Goal: Information Seeking & Learning: Learn about a topic

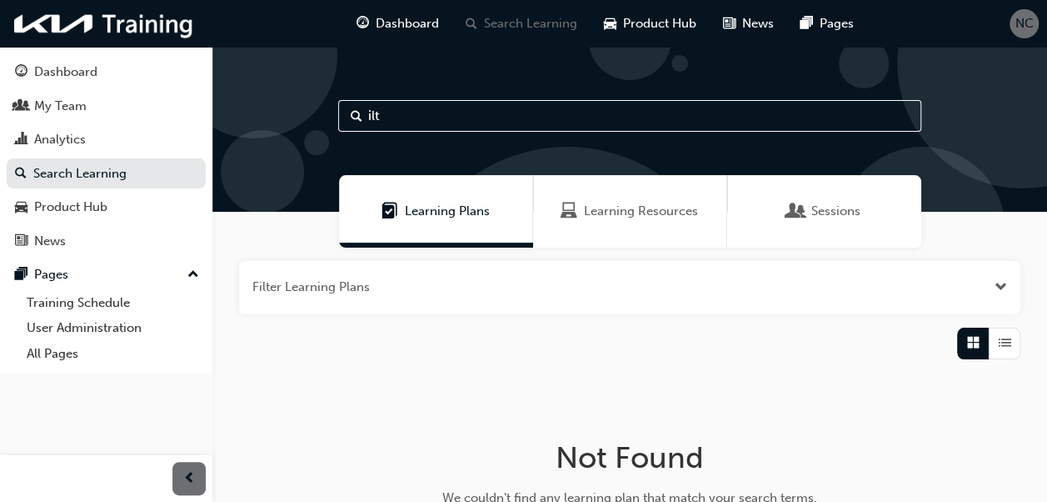
drag, startPoint x: 427, startPoint y: 117, endPoint x: 324, endPoint y: 102, distance: 103.4
click at [327, 103] on div "ilt" at bounding box center [629, 129] width 835 height 165
type input "master"
click at [613, 202] on span "Learning Resources" at bounding box center [641, 211] width 114 height 19
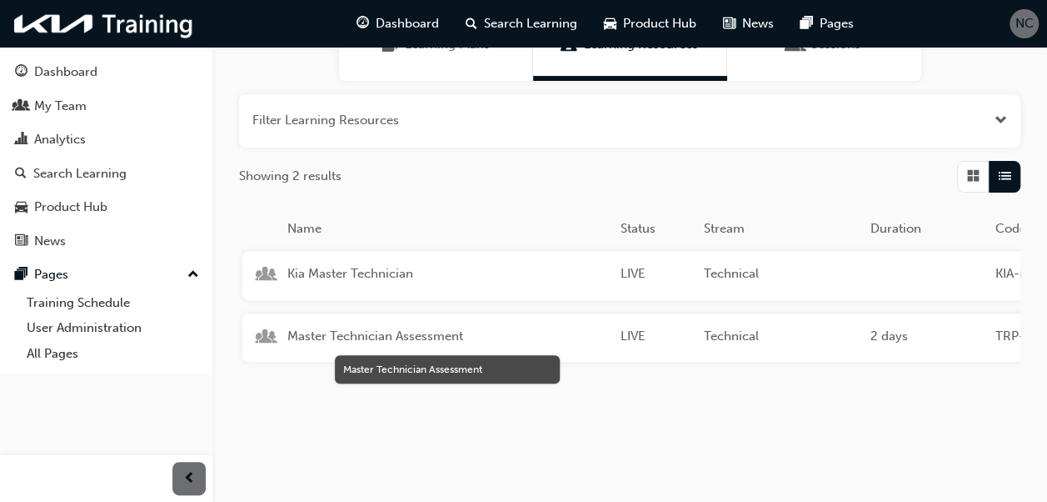
click at [370, 331] on span "Master Technician Assessment" at bounding box center [447, 336] width 320 height 19
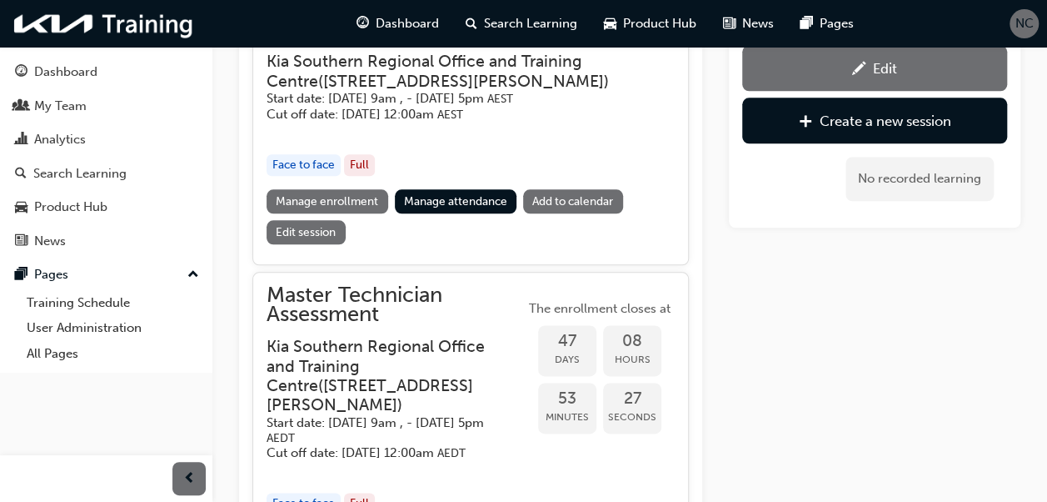
scroll to position [894, 0]
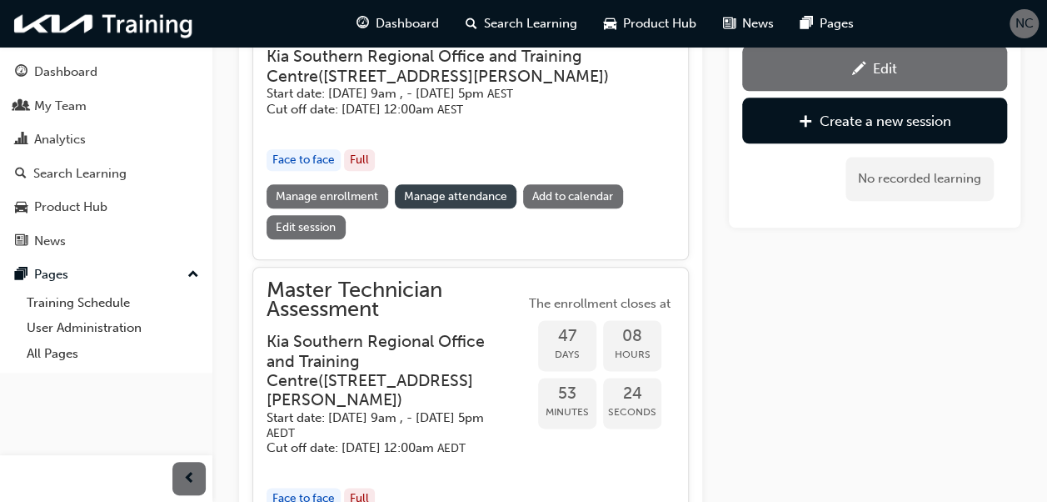
click at [415, 192] on link "Manage attendance" at bounding box center [456, 196] width 122 height 24
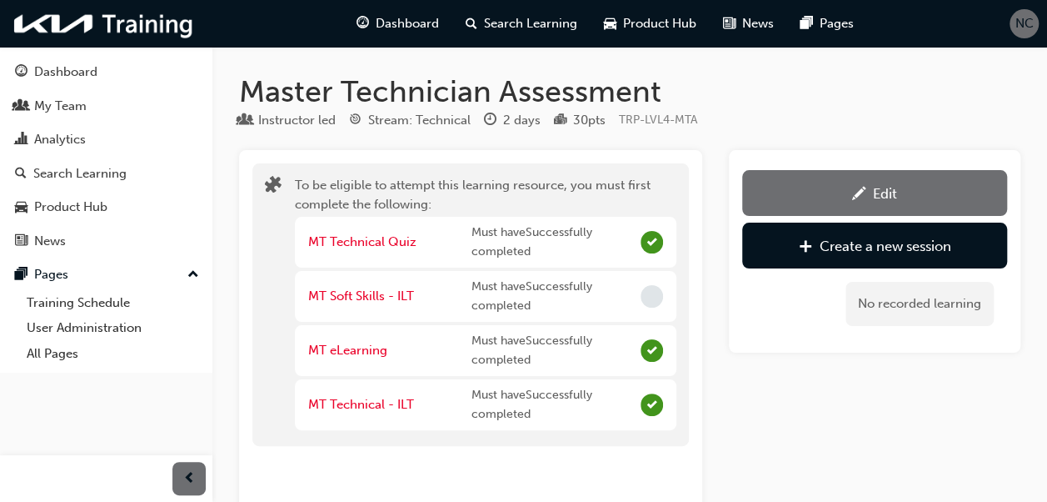
scroll to position [894, 0]
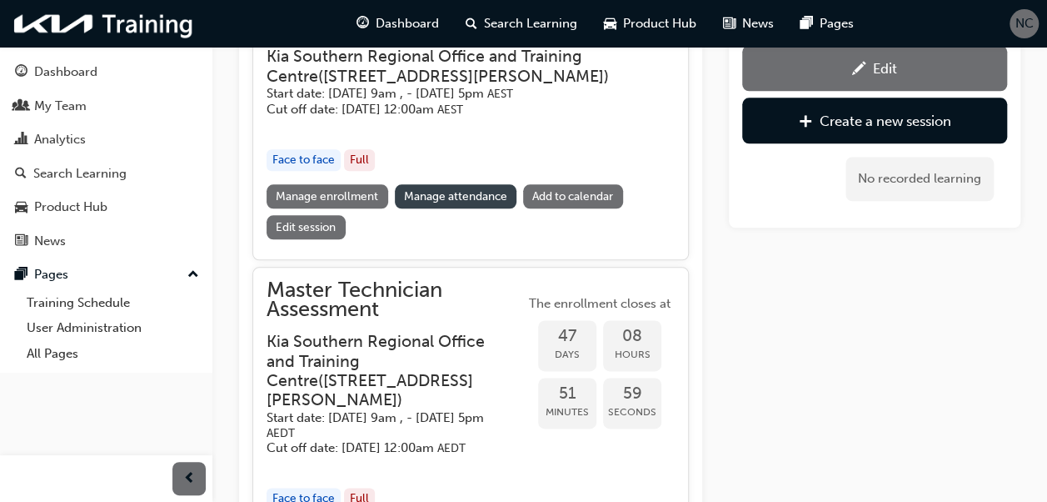
click at [415, 197] on link "Manage attendance" at bounding box center [456, 196] width 122 height 24
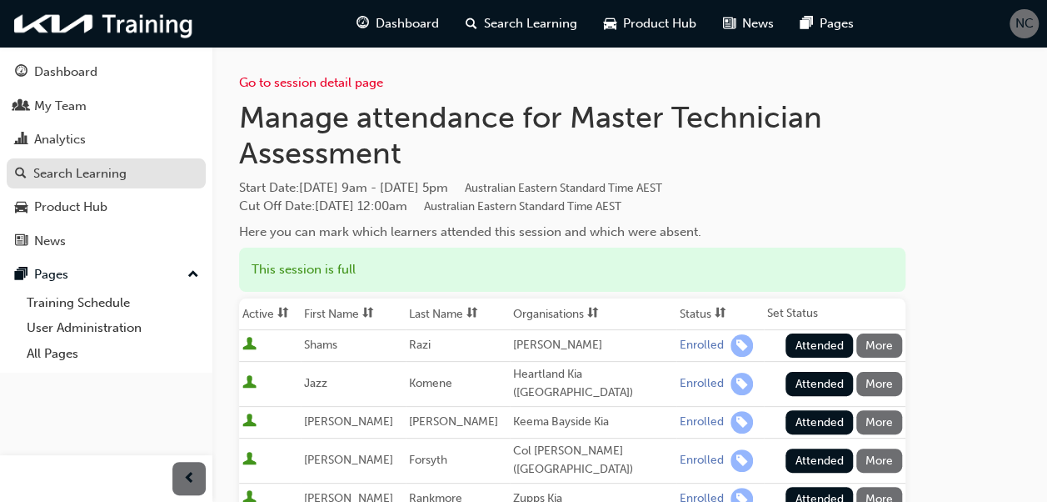
click at [82, 182] on link "Search Learning" at bounding box center [106, 173] width 199 height 31
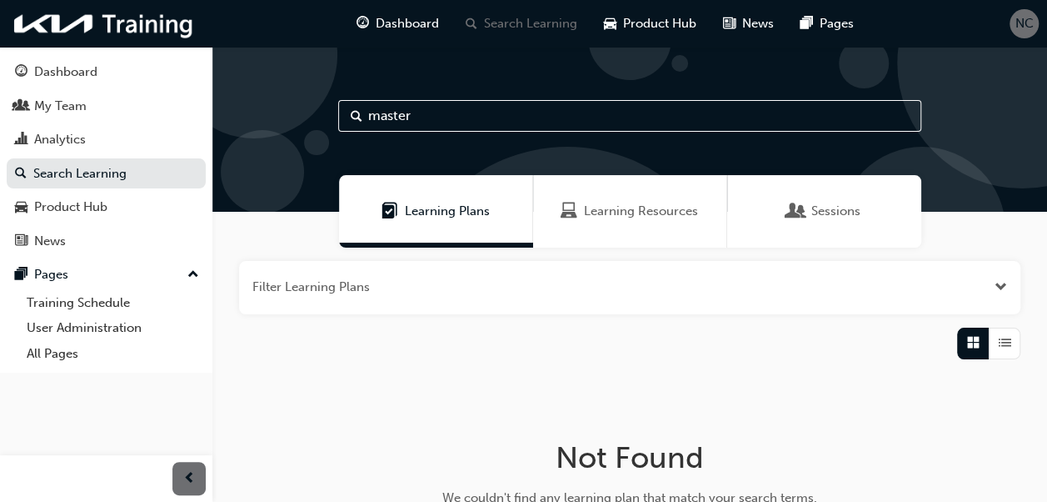
click at [605, 210] on span "Learning Resources" at bounding box center [641, 211] width 114 height 19
